Goal: Task Accomplishment & Management: Use online tool/utility

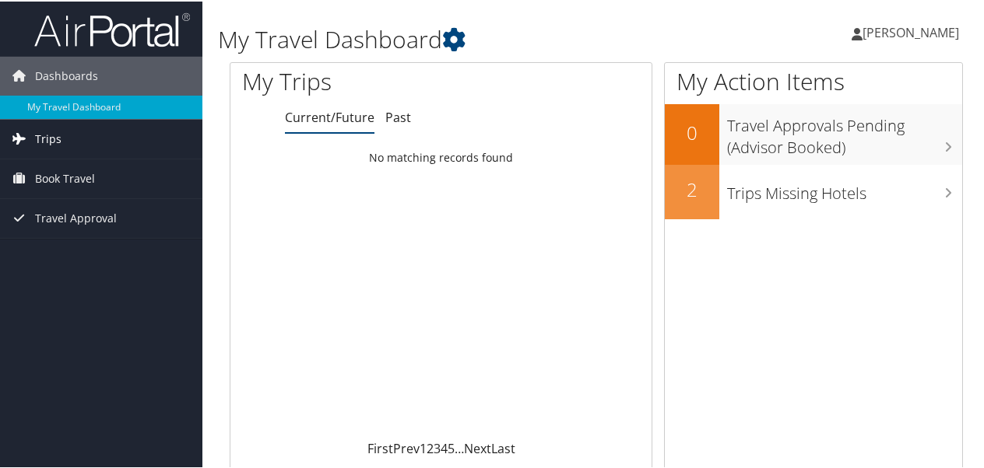
click at [47, 138] on span "Trips" at bounding box center [48, 137] width 26 height 39
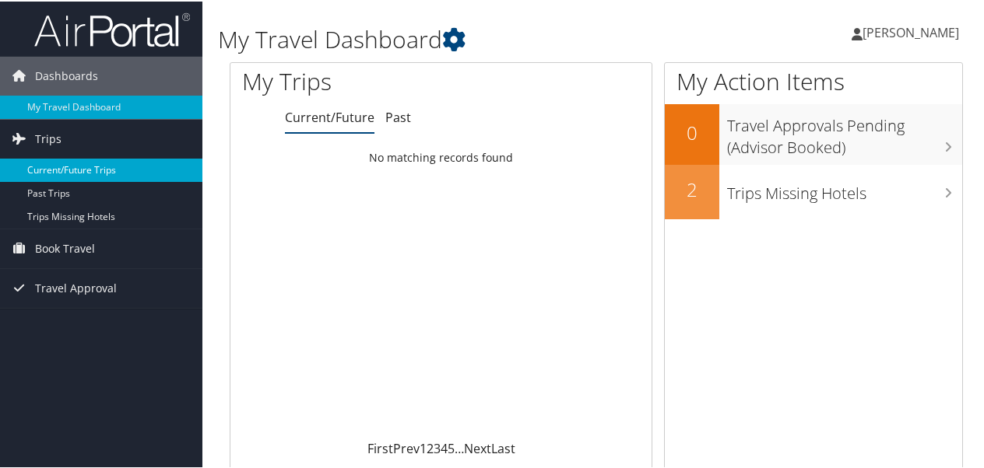
click at [64, 167] on link "Current/Future Trips" at bounding box center [101, 168] width 202 height 23
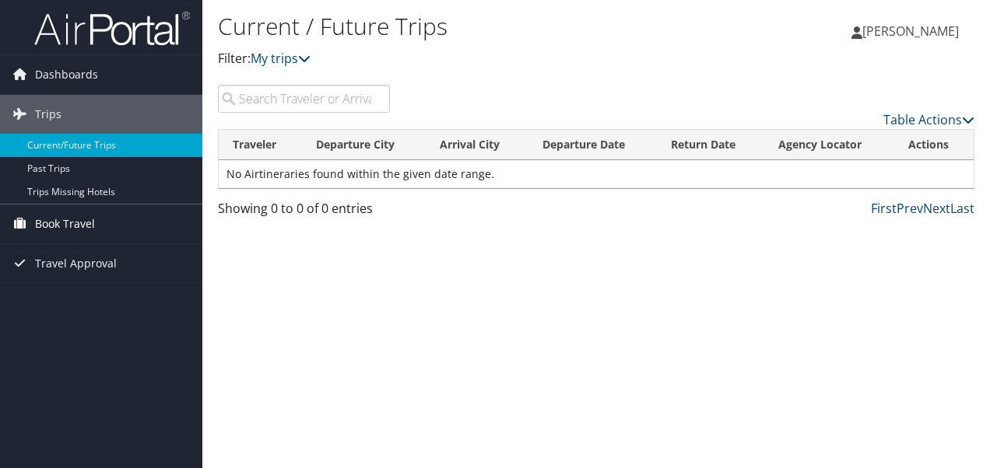
click at [54, 219] on span "Book Travel" at bounding box center [65, 224] width 60 height 39
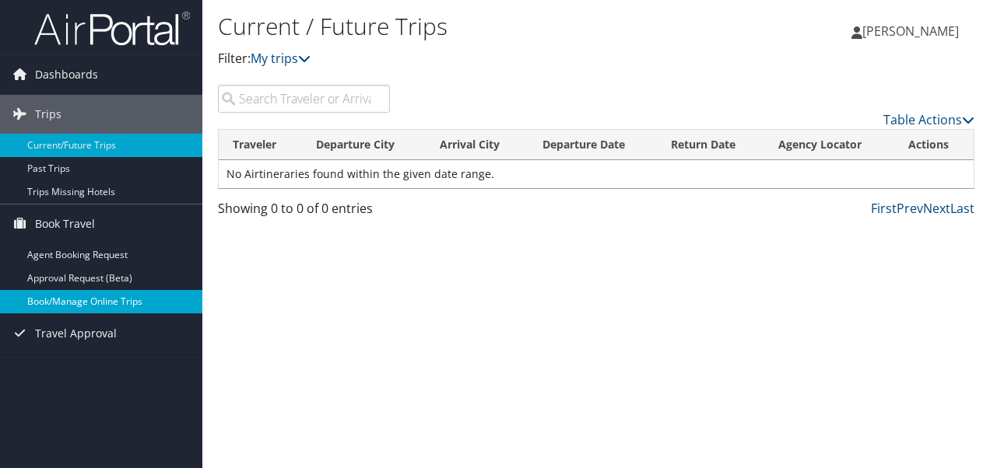
click at [61, 296] on link "Book/Manage Online Trips" at bounding box center [101, 301] width 202 height 23
